Goal: Information Seeking & Learning: Learn about a topic

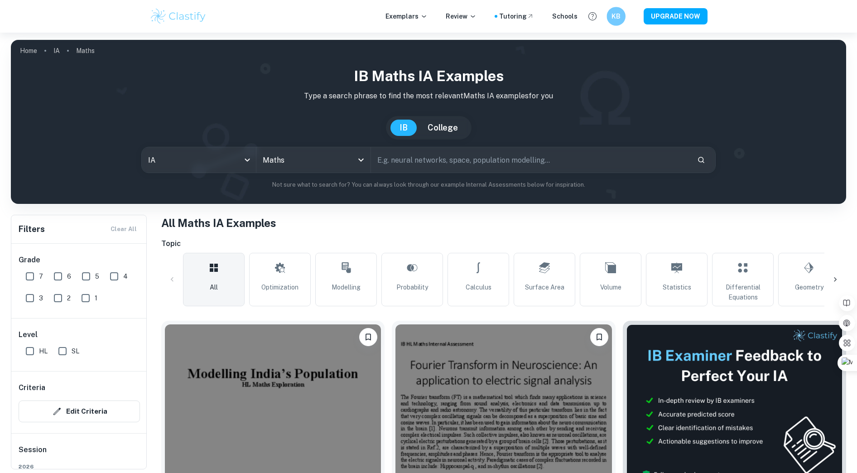
click at [437, 10] on div "KB" at bounding box center [616, 16] width 19 height 19
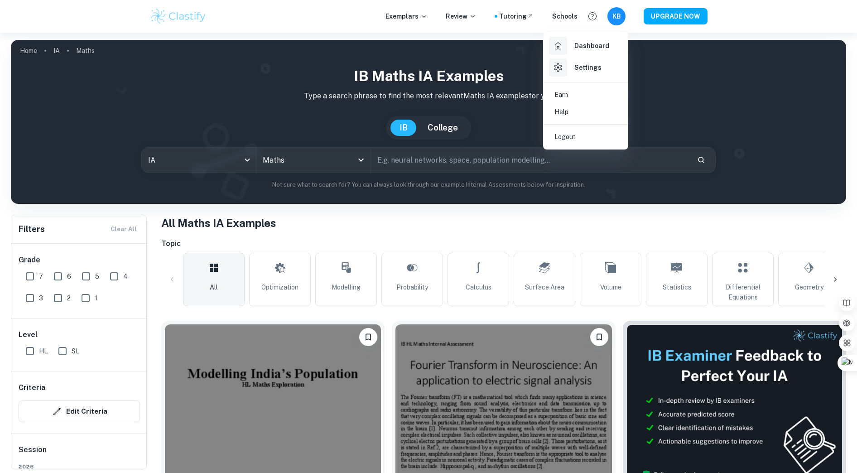
click at [437, 39] on div "Dashboard" at bounding box center [579, 46] width 60 height 18
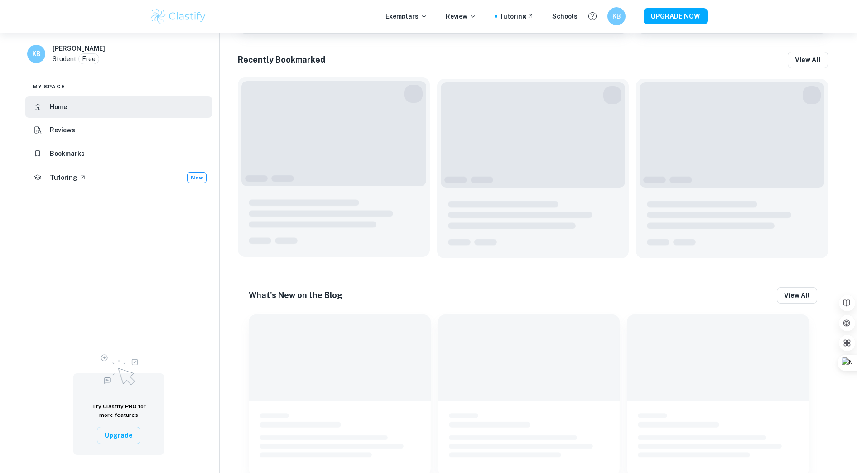
scroll to position [401, 0]
click at [82, 152] on h6 "Bookmarks" at bounding box center [67, 154] width 35 height 10
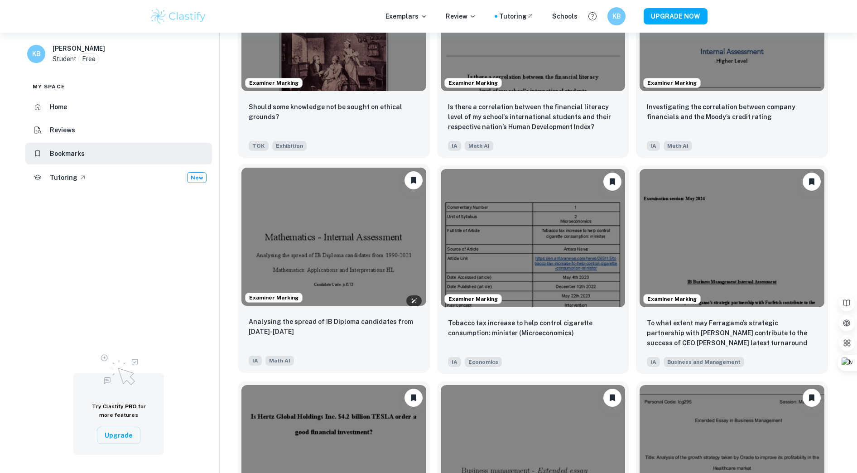
scroll to position [125, 0]
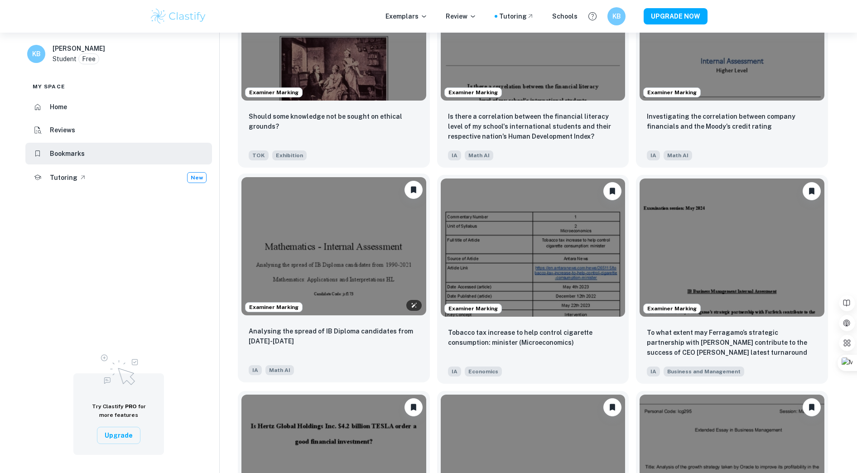
click at [334, 219] on img at bounding box center [334, 246] width 185 height 139
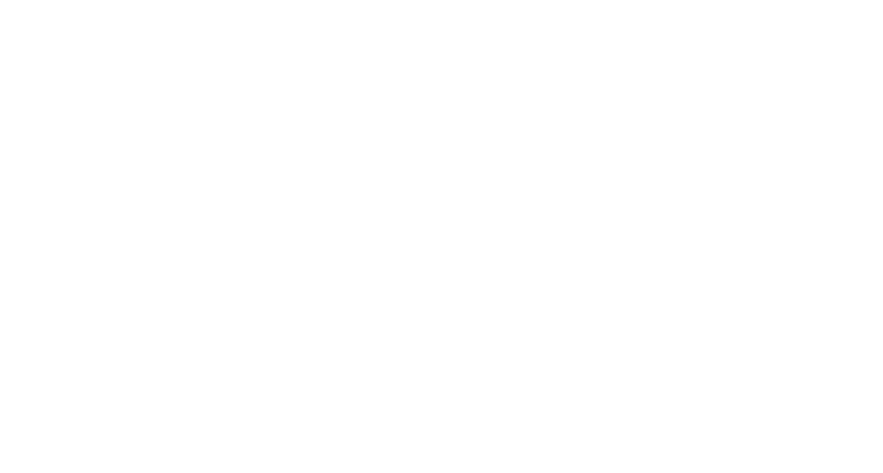
scroll to position [5503, 0]
type input "10"
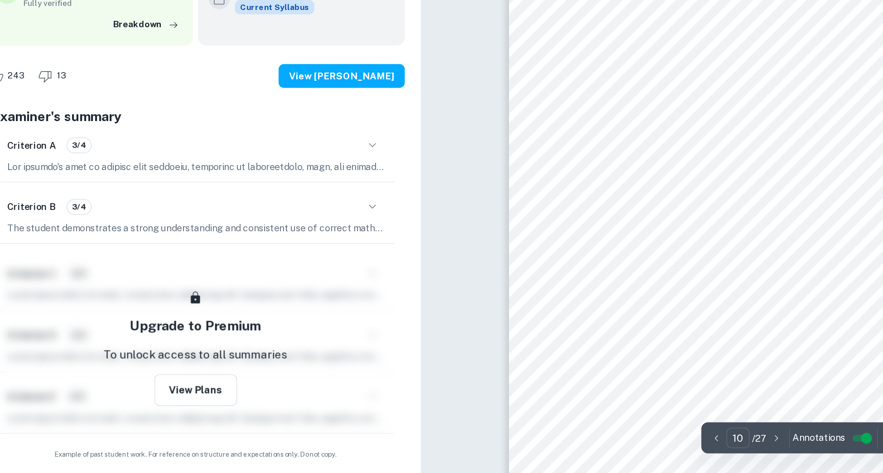
scroll to position [5502, 0]
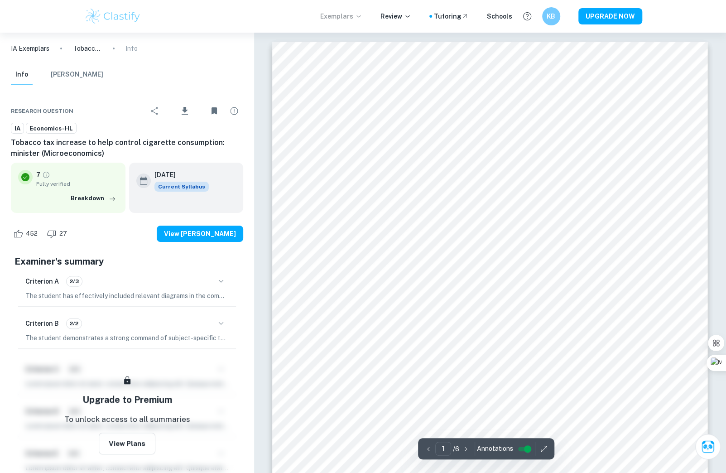
click at [335, 13] on p "Exemplars" at bounding box center [341, 16] width 42 height 10
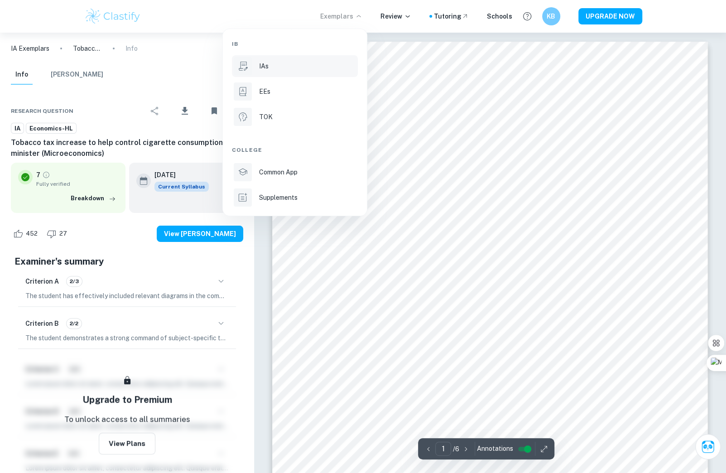
click at [297, 62] on div "IAs" at bounding box center [307, 66] width 97 height 10
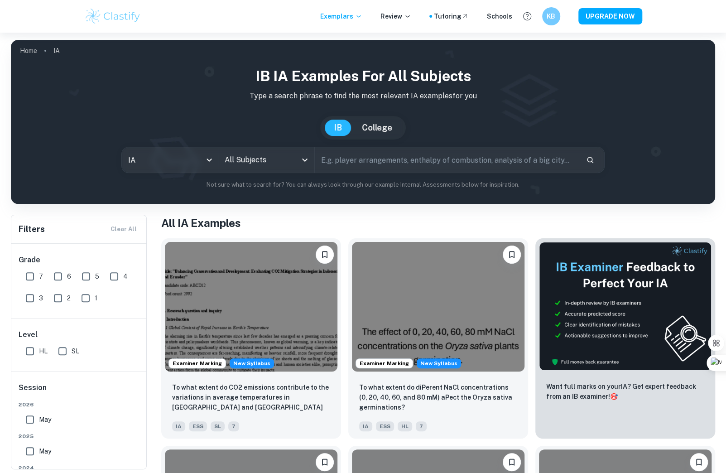
click at [336, 158] on input "text" at bounding box center [447, 159] width 264 height 25
type input "math"
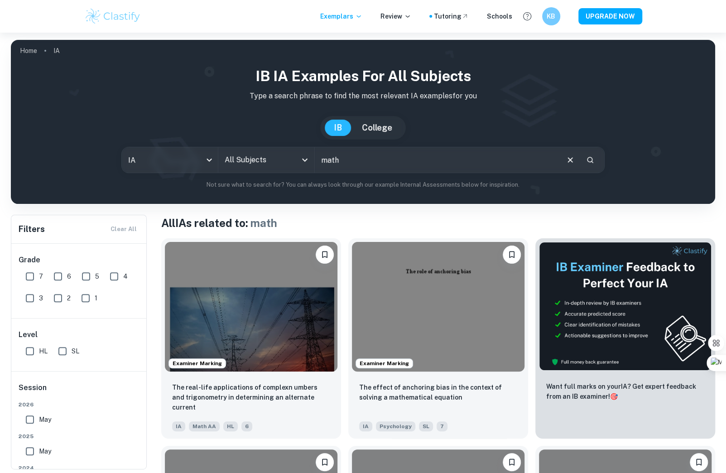
click at [39, 273] on span "7" at bounding box center [41, 276] width 4 height 10
click at [39, 273] on input "7" at bounding box center [30, 276] width 18 height 18
checkbox input "true"
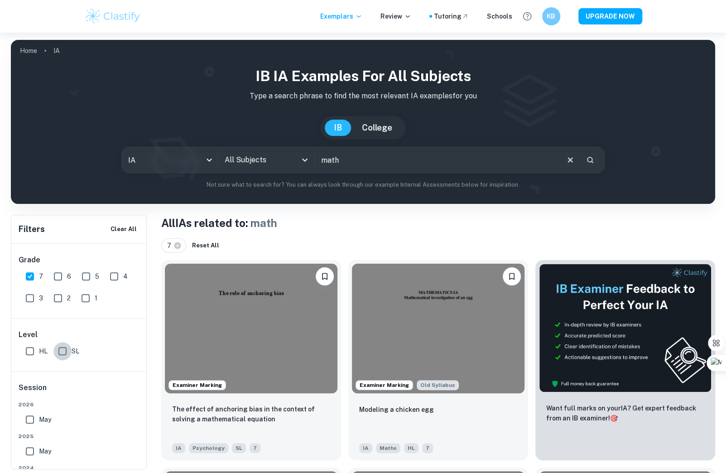
click at [68, 353] on input "SL" at bounding box center [62, 351] width 18 height 18
checkbox input "true"
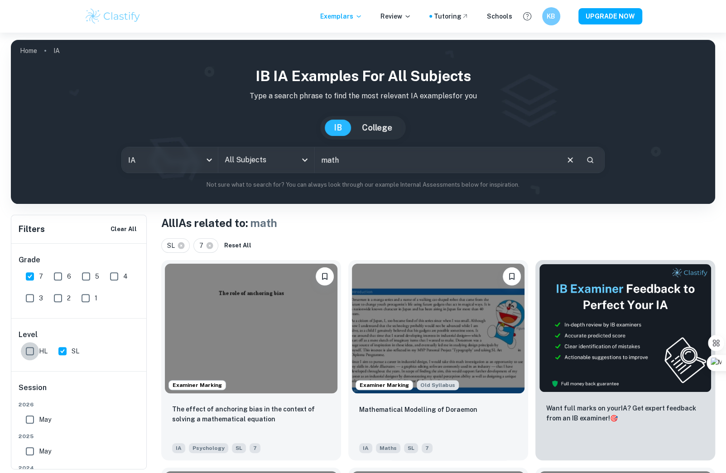
click at [34, 349] on input "HL" at bounding box center [30, 351] width 18 height 18
checkbox input "true"
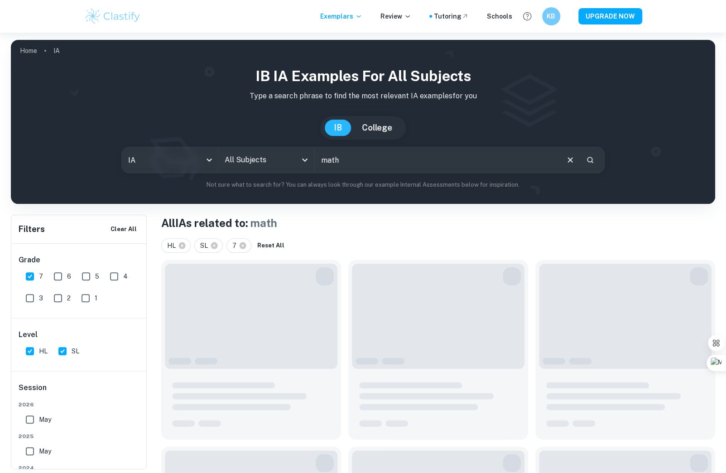
click at [63, 349] on input "SL" at bounding box center [62, 351] width 18 height 18
checkbox input "false"
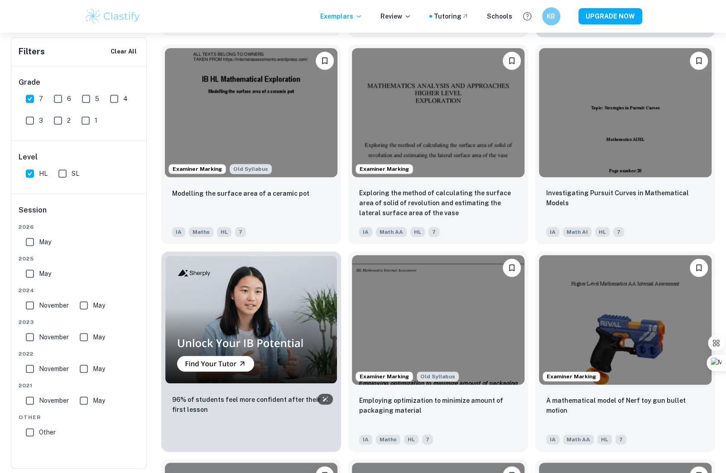
scroll to position [372, 0]
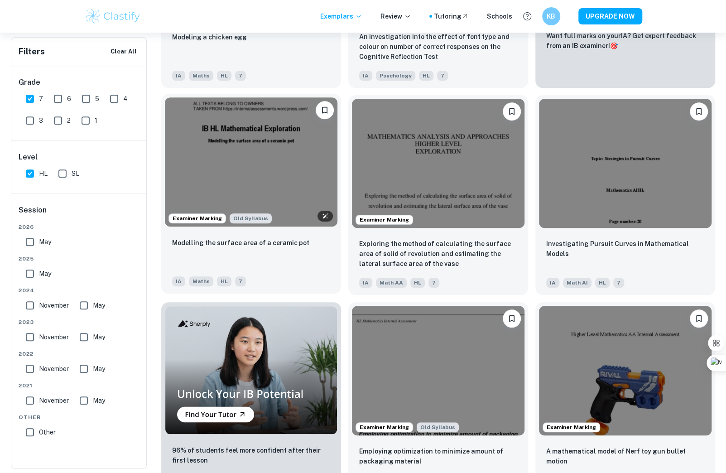
click at [257, 159] on img at bounding box center [251, 162] width 173 height 130
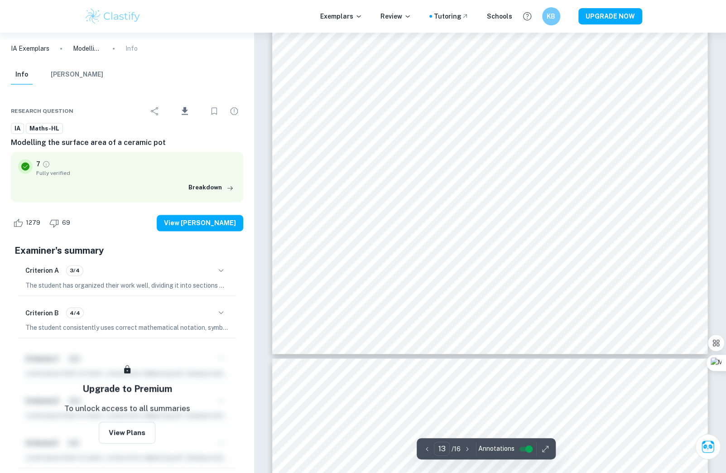
scroll to position [7608, 0]
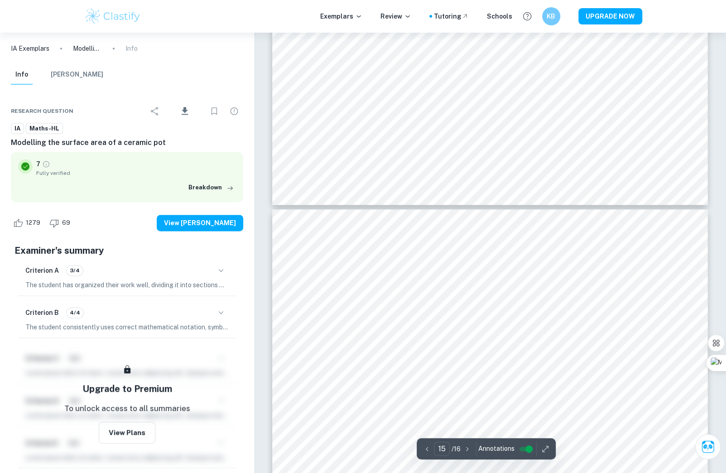
type input "16"
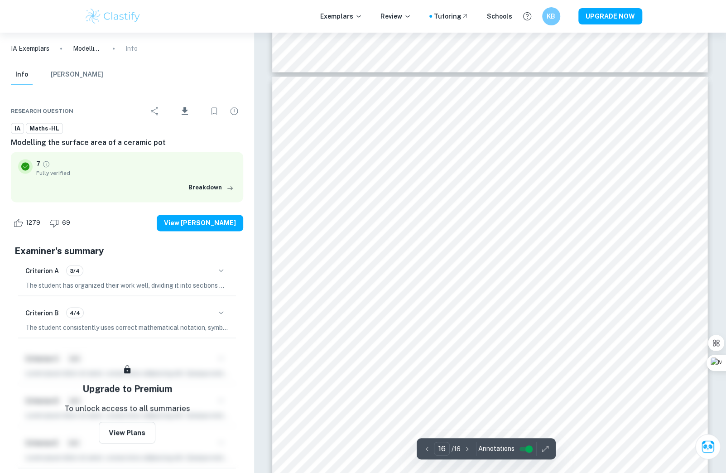
scroll to position [9602, 0]
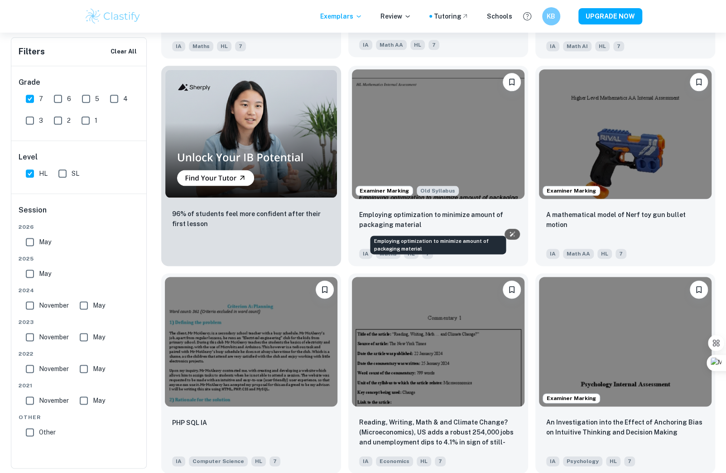
scroll to position [609, 0]
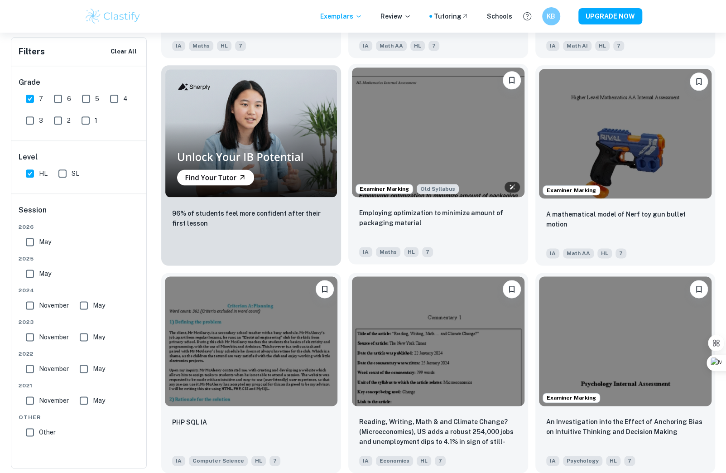
click at [457, 191] on img at bounding box center [438, 133] width 173 height 130
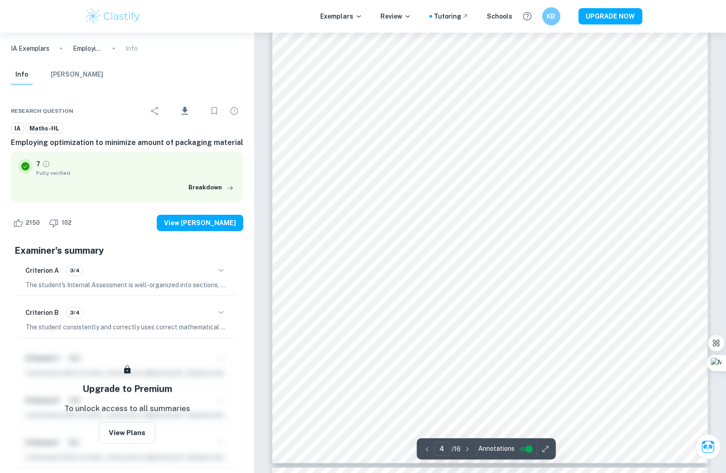
type input "5"
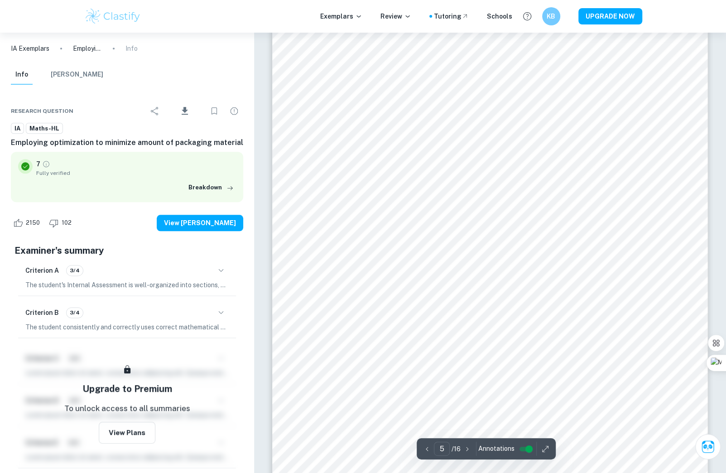
scroll to position [2852, 0]
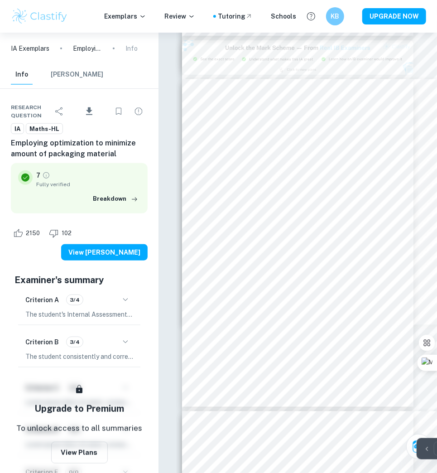
scroll to position [2783, 0]
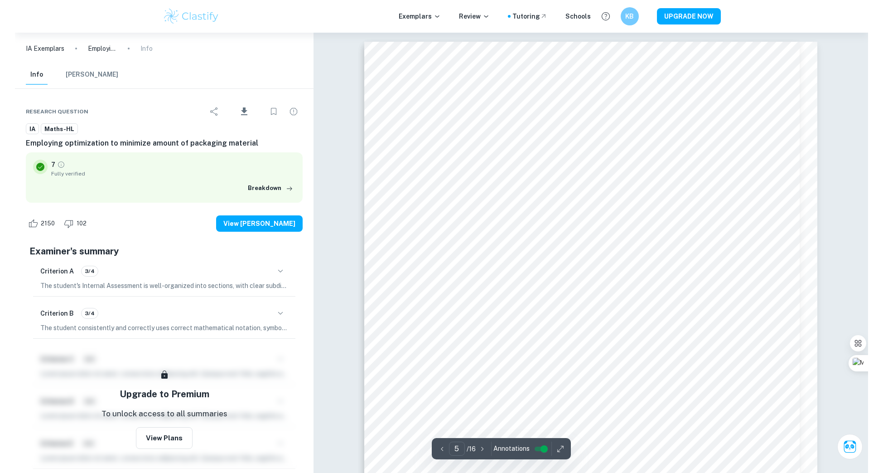
scroll to position [2783, 0]
